Goal: Task Accomplishment & Management: Manage account settings

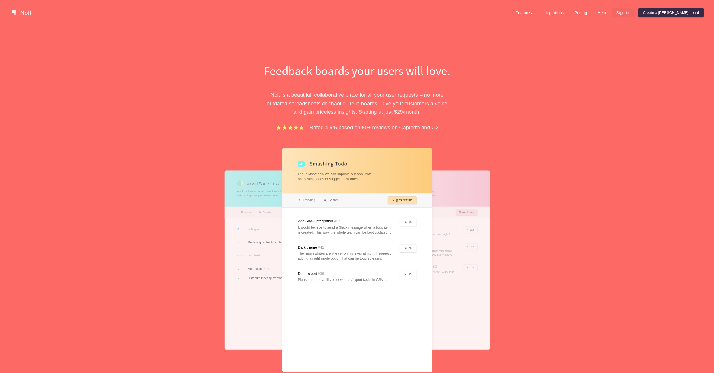
click at [633, 10] on link "Sign in" at bounding box center [622, 12] width 22 height 9
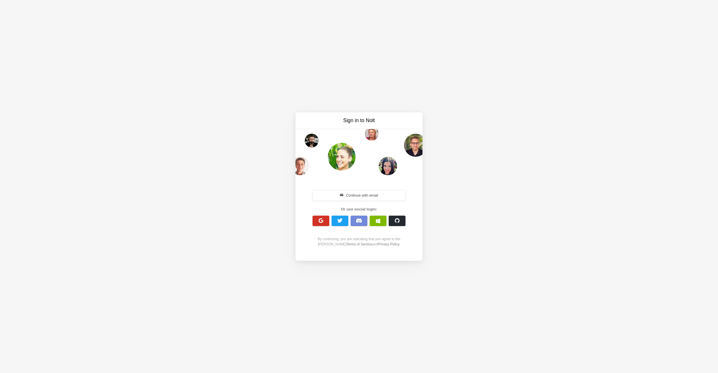
click at [324, 221] on button "button" at bounding box center [320, 221] width 17 height 10
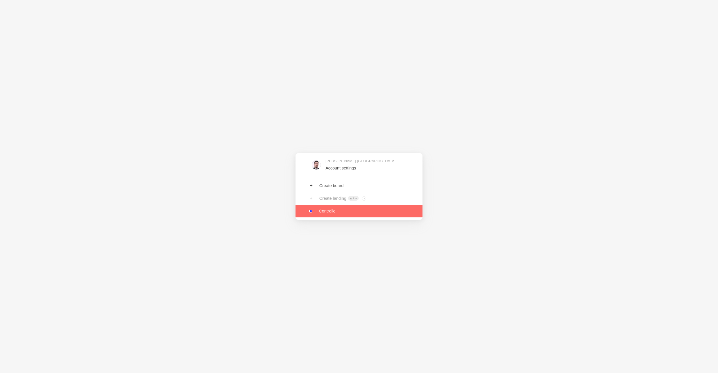
click at [330, 212] on link at bounding box center [358, 211] width 127 height 13
